Goal: Task Accomplishment & Management: Use online tool/utility

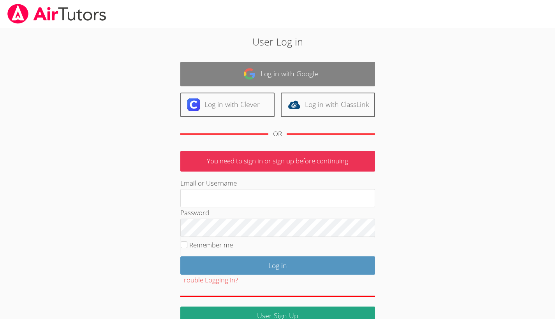
click at [232, 76] on link "Log in with Google" at bounding box center [277, 74] width 195 height 25
click at [256, 75] on link "Log in with Google" at bounding box center [277, 74] width 195 height 25
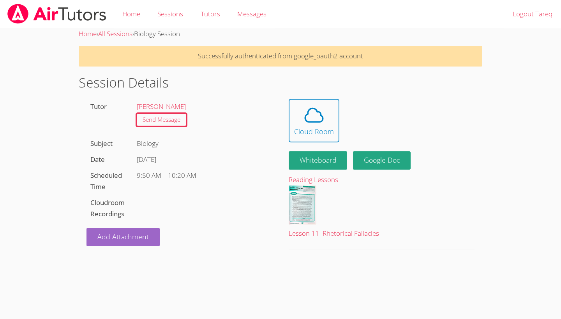
click at [308, 123] on icon at bounding box center [314, 115] width 22 height 22
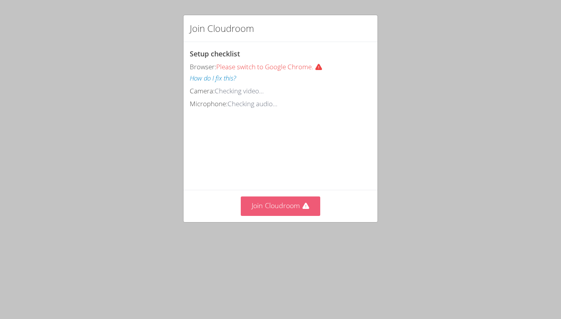
click at [285, 200] on button "Join Cloudroom" at bounding box center [281, 206] width 80 height 19
